Goal: Task Accomplishment & Management: Manage account settings

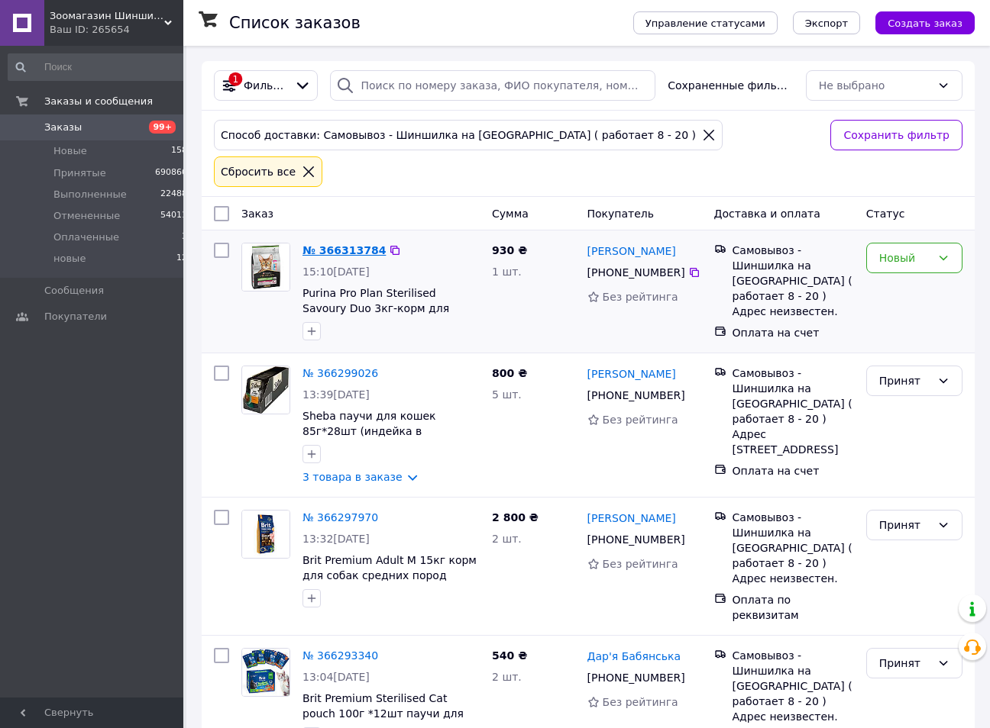
click at [322, 244] on link "№ 366313784" at bounding box center [343, 250] width 83 height 12
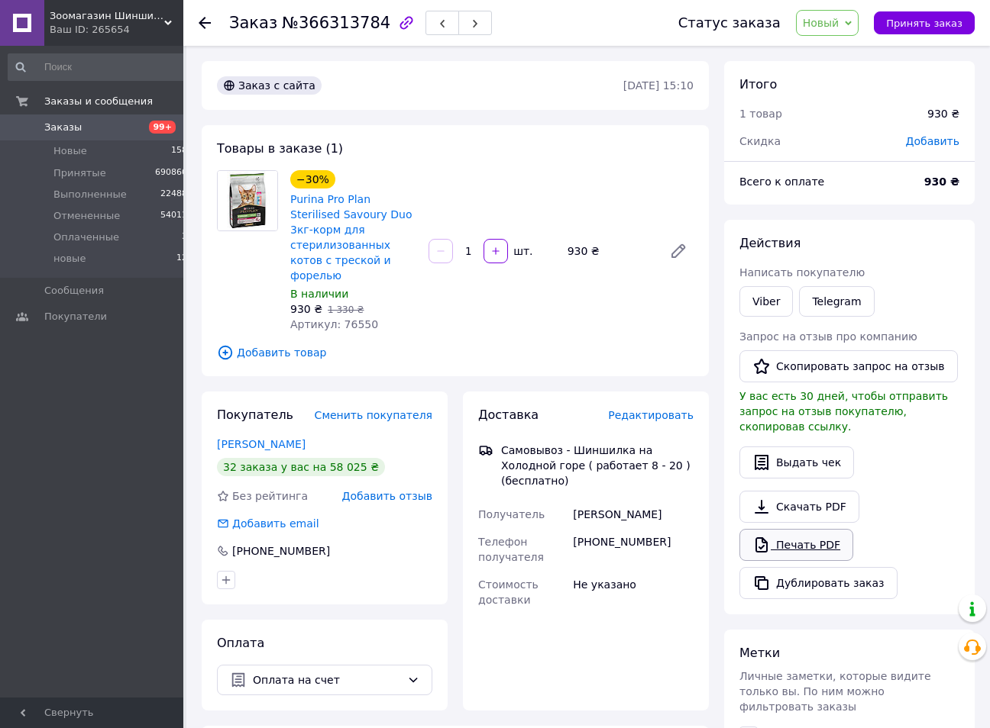
click at [796, 529] on link "Печать PDF" at bounding box center [796, 545] width 114 height 32
click at [918, 16] on button "Принять заказ" at bounding box center [923, 22] width 101 height 23
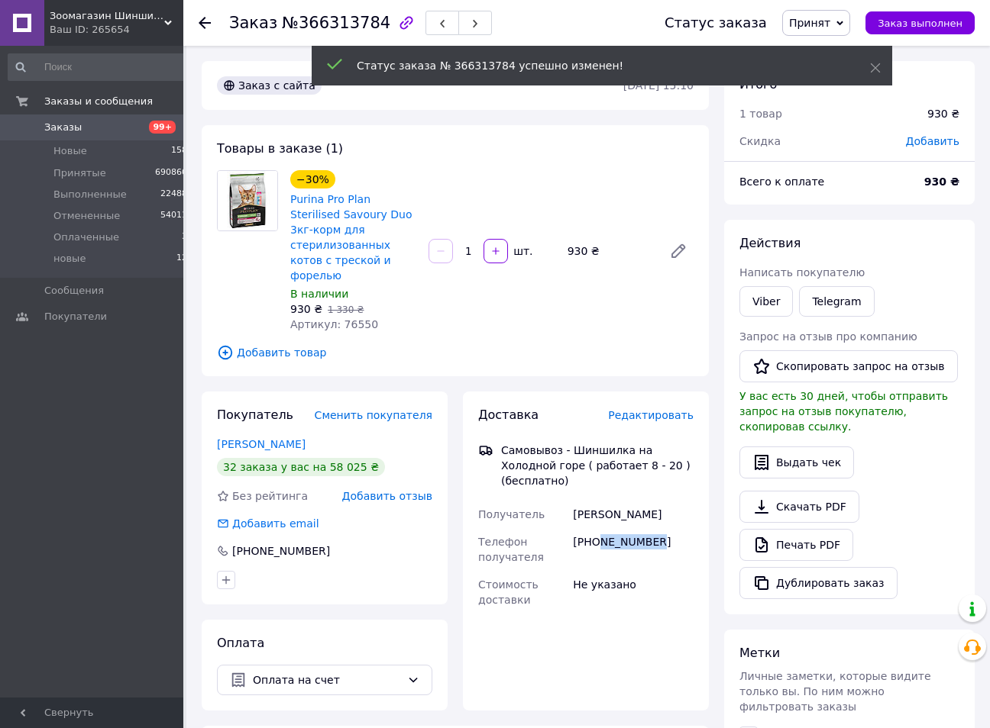
drag, startPoint x: 649, startPoint y: 514, endPoint x: 599, endPoint y: 515, distance: 49.6
click at [599, 528] on div "[PHONE_NUMBER]" at bounding box center [633, 549] width 127 height 43
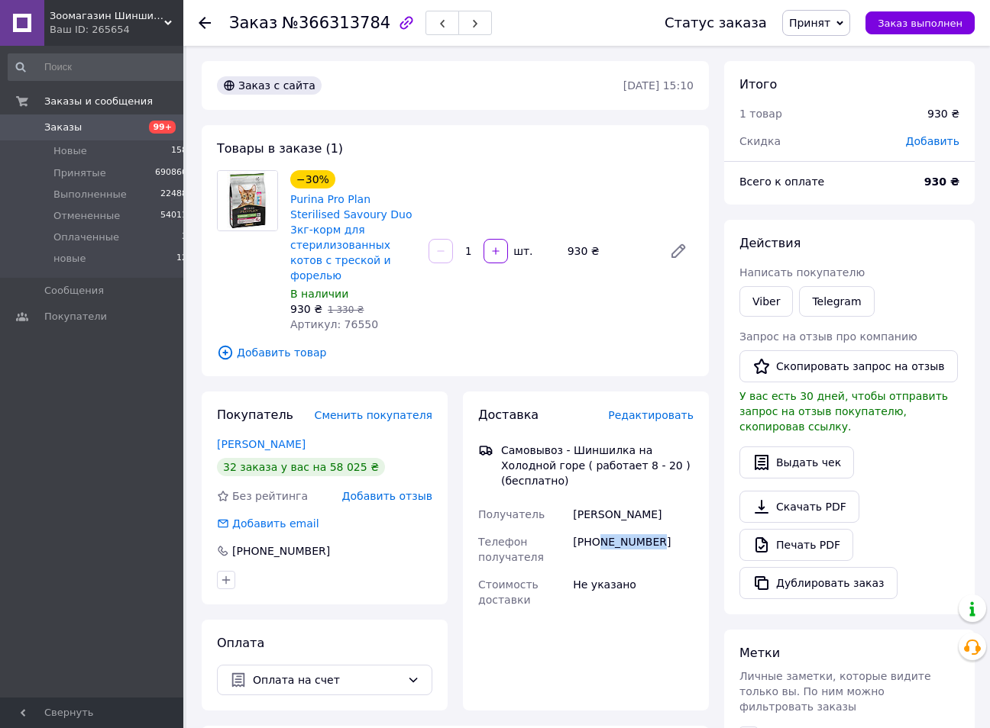
copy div "951370376"
click at [205, 16] on div at bounding box center [205, 22] width 12 height 15
